Goal: Task Accomplishment & Management: Use online tool/utility

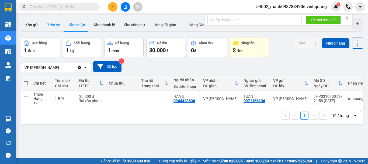
click at [52, 25] on button "Trên xe" at bounding box center [54, 24] width 22 height 13
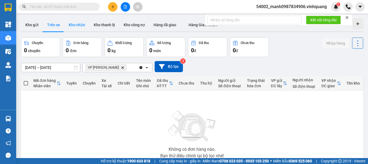
click at [77, 25] on button "Kho nhận" at bounding box center [76, 24] width 25 height 13
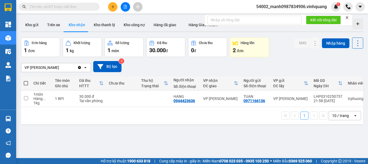
click at [46, 7] on input "text" at bounding box center [62, 7] width 64 height 6
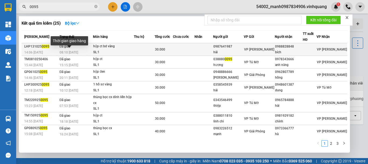
type input "0095"
click at [68, 48] on span "Đã giao" at bounding box center [65, 46] width 11 height 4
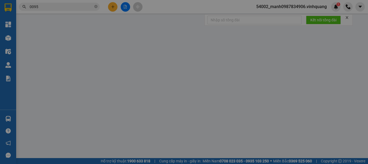
type input "0987641987"
type input "hải"
type input "0988828848"
type input "bích"
type input "0"
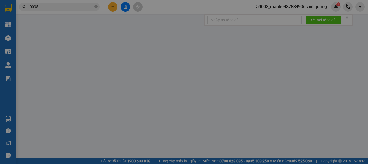
type input "30.000"
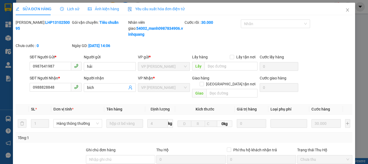
click at [73, 9] on span "Lịch sử" at bounding box center [69, 9] width 19 height 4
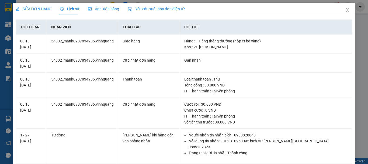
click at [346, 9] on icon "close" at bounding box center [348, 10] width 4 height 4
